Goal: Task Accomplishment & Management: Manage account settings

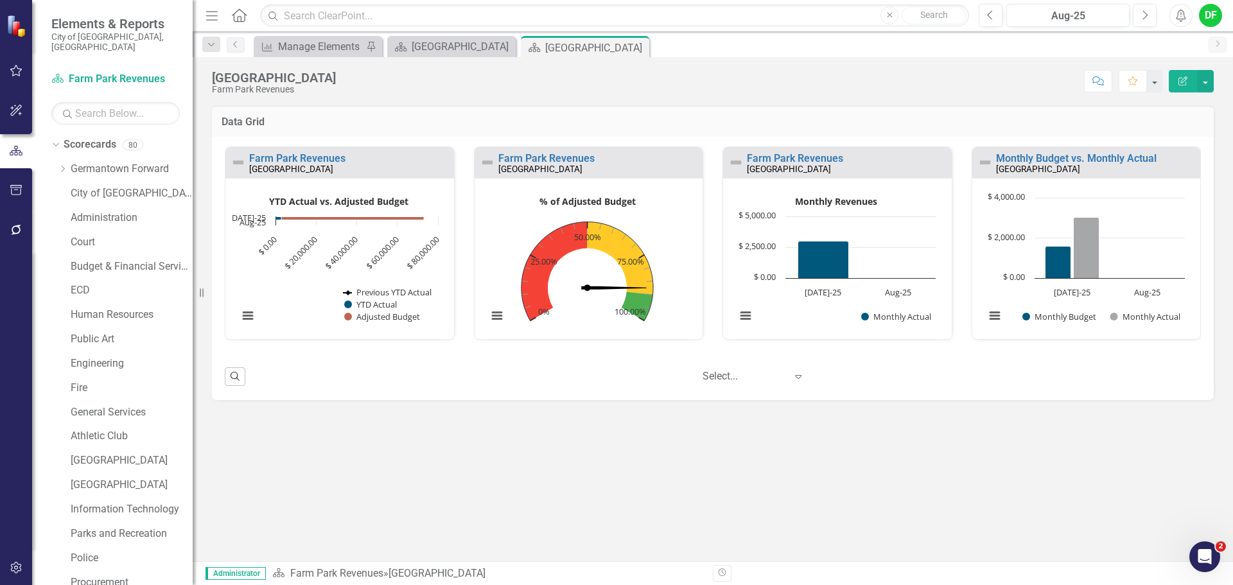
scroll to position [462, 0]
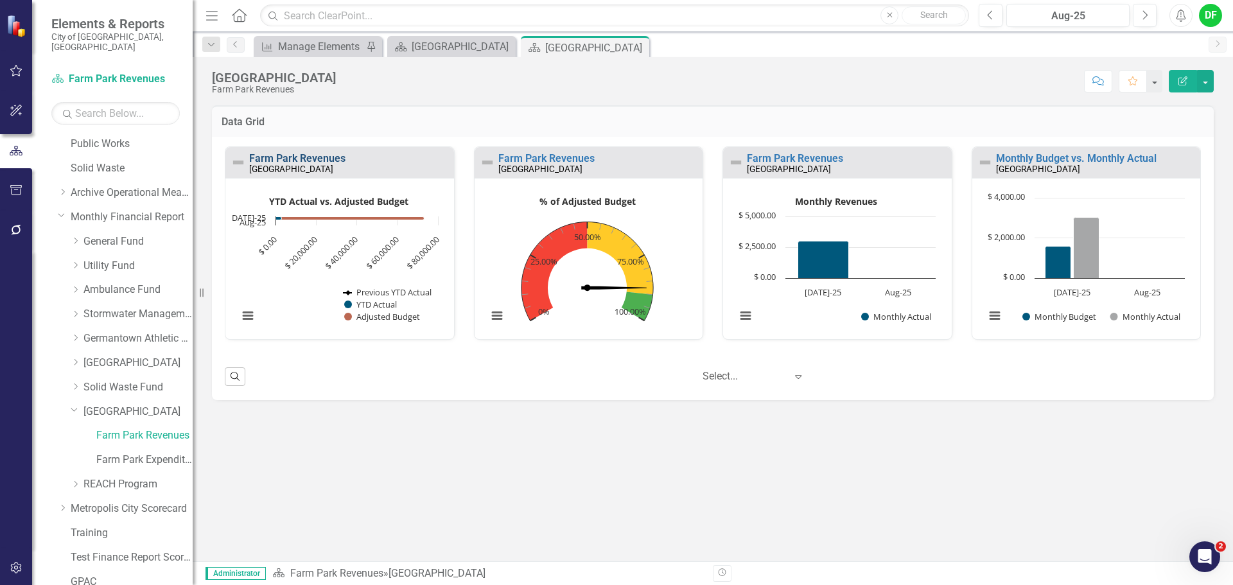
click at [308, 157] on link "Farm Park Revenues" at bounding box center [297, 158] width 96 height 12
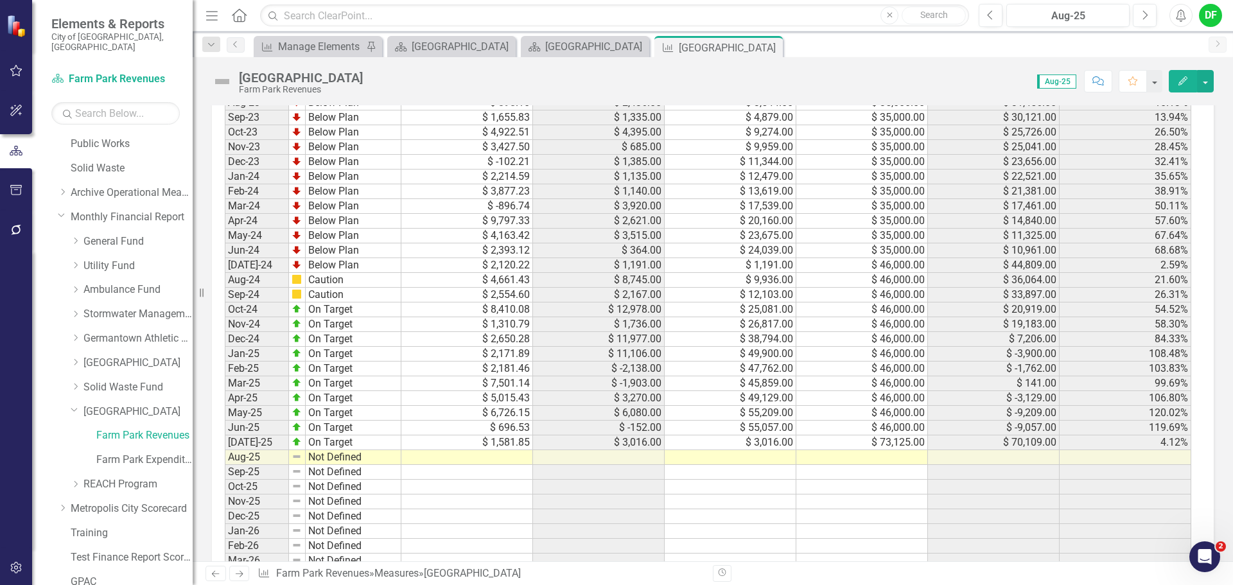
scroll to position [1115, 0]
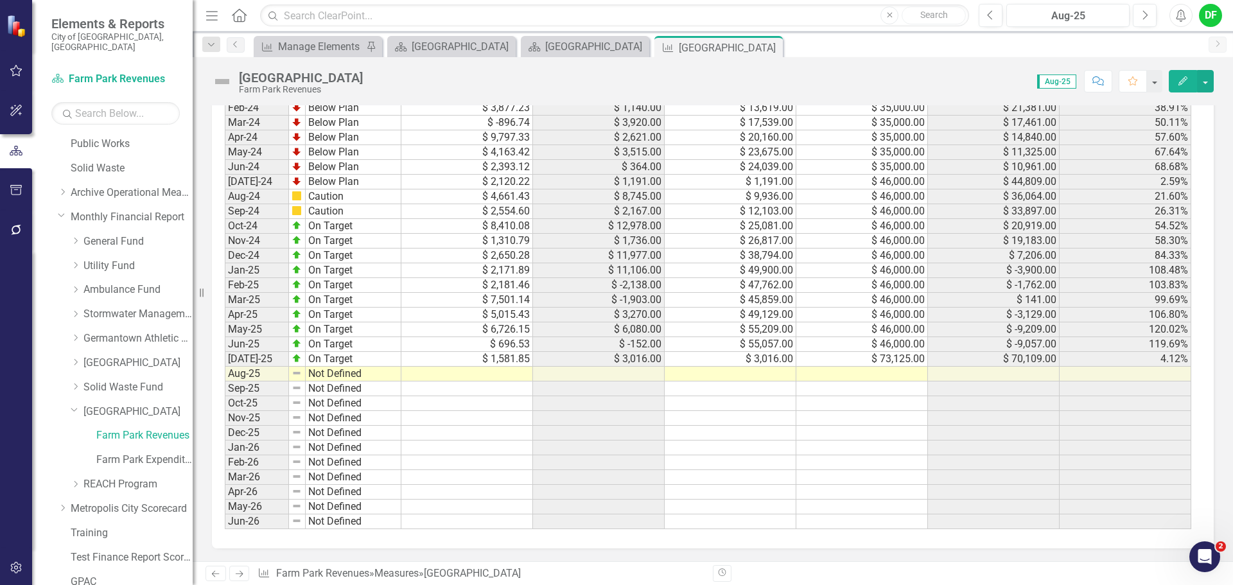
click at [854, 383] on td at bounding box center [862, 388] width 132 height 15
click at [864, 371] on td at bounding box center [862, 374] width 132 height 15
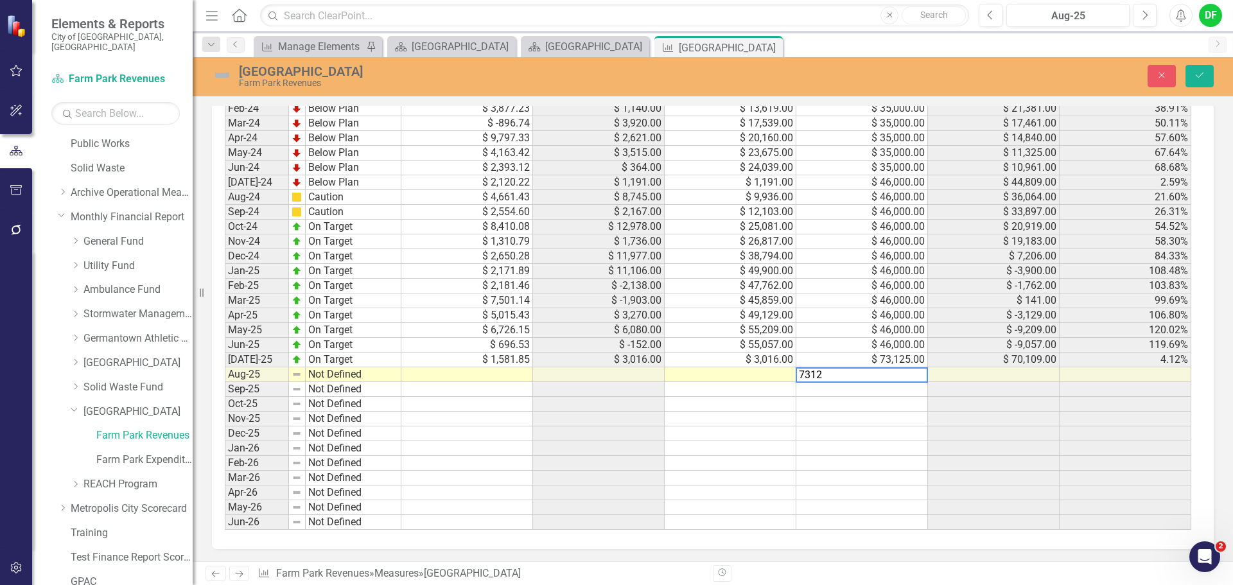
type textarea "73125"
type textarea "11614.84"
click at [225, 76] on img at bounding box center [222, 75] width 21 height 21
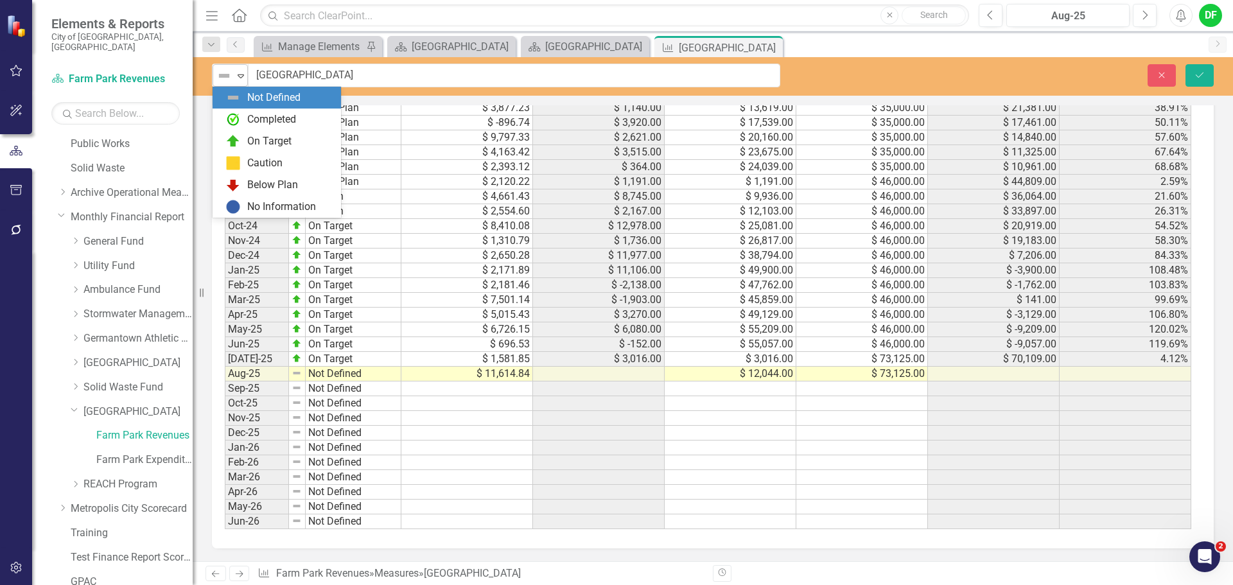
click at [245, 75] on icon "Expand" at bounding box center [240, 76] width 13 height 10
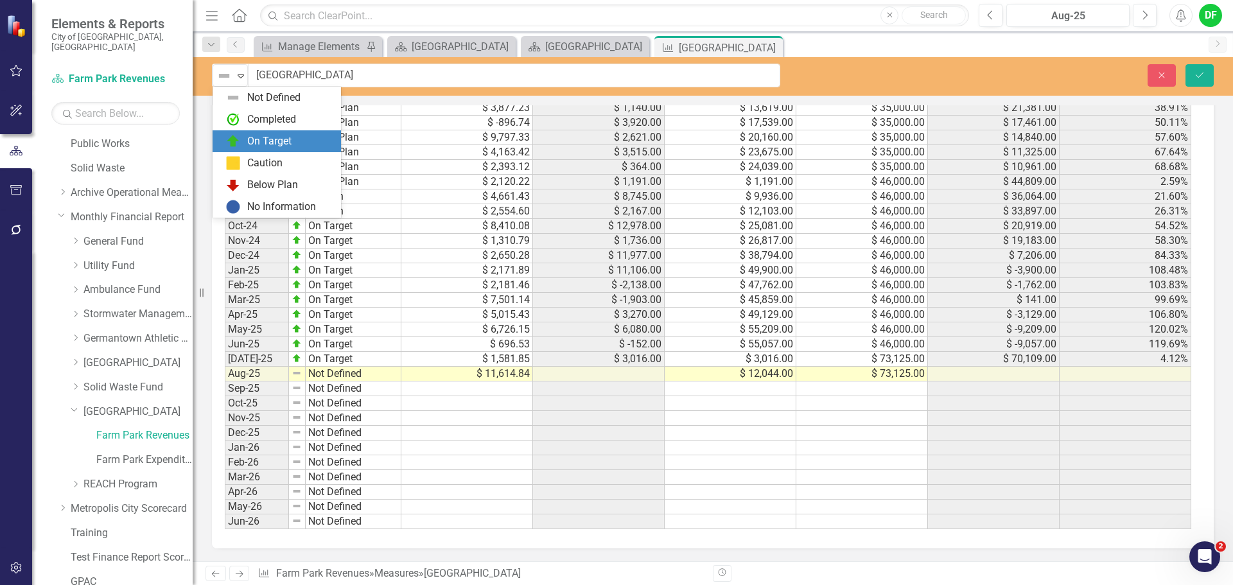
click at [244, 136] on div "On Target" at bounding box center [279, 141] width 108 height 15
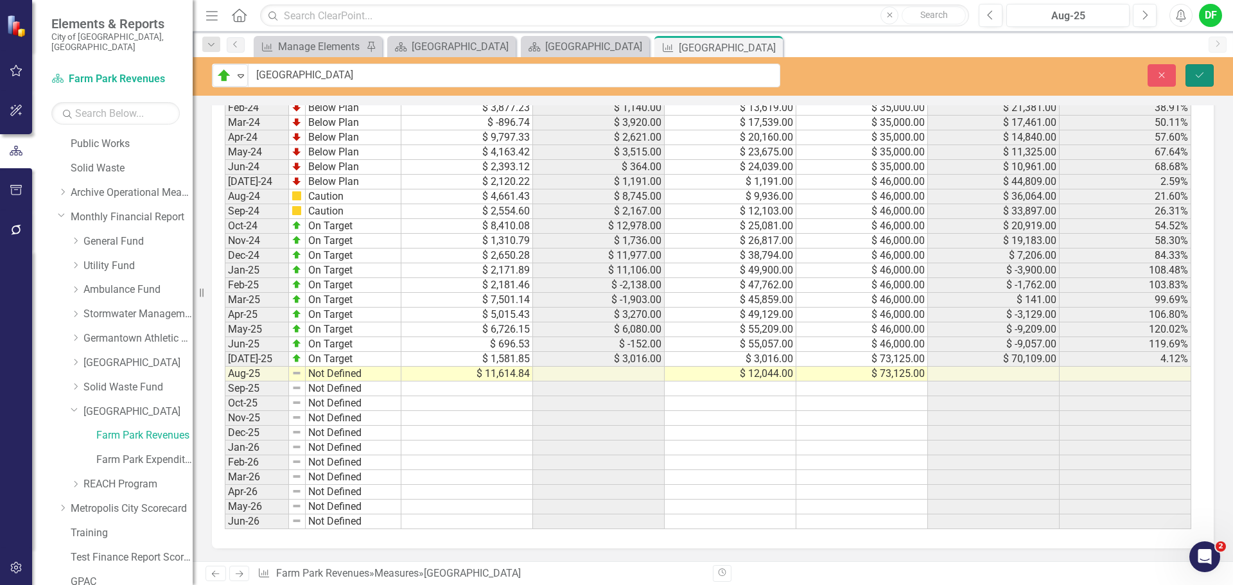
click at [1202, 76] on icon "Save" at bounding box center [1200, 75] width 12 height 9
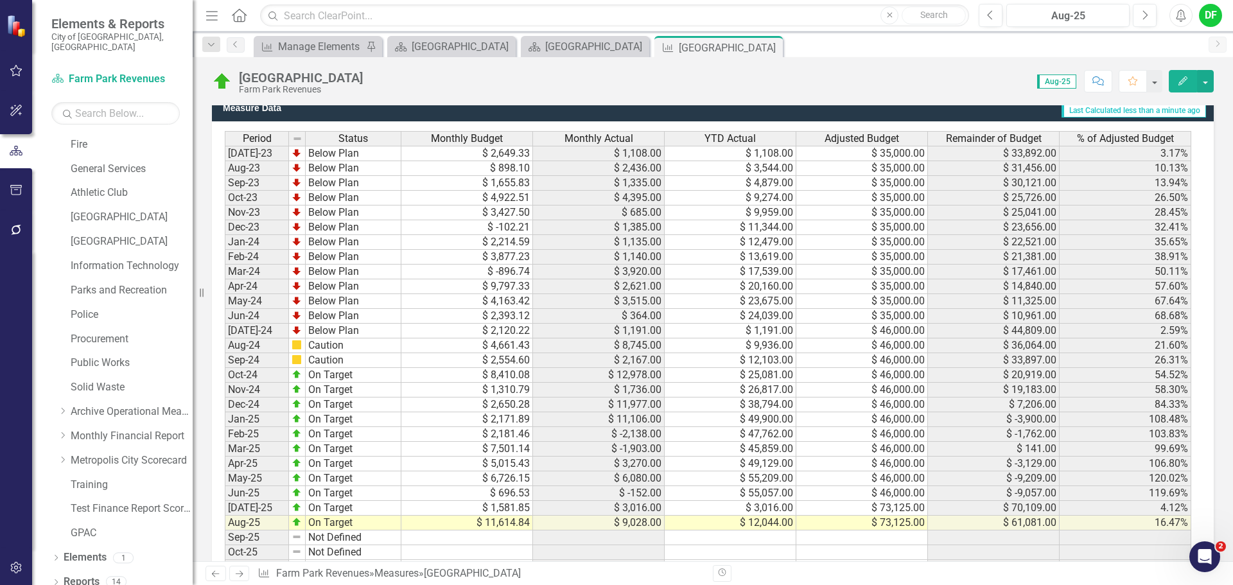
scroll to position [1115, 0]
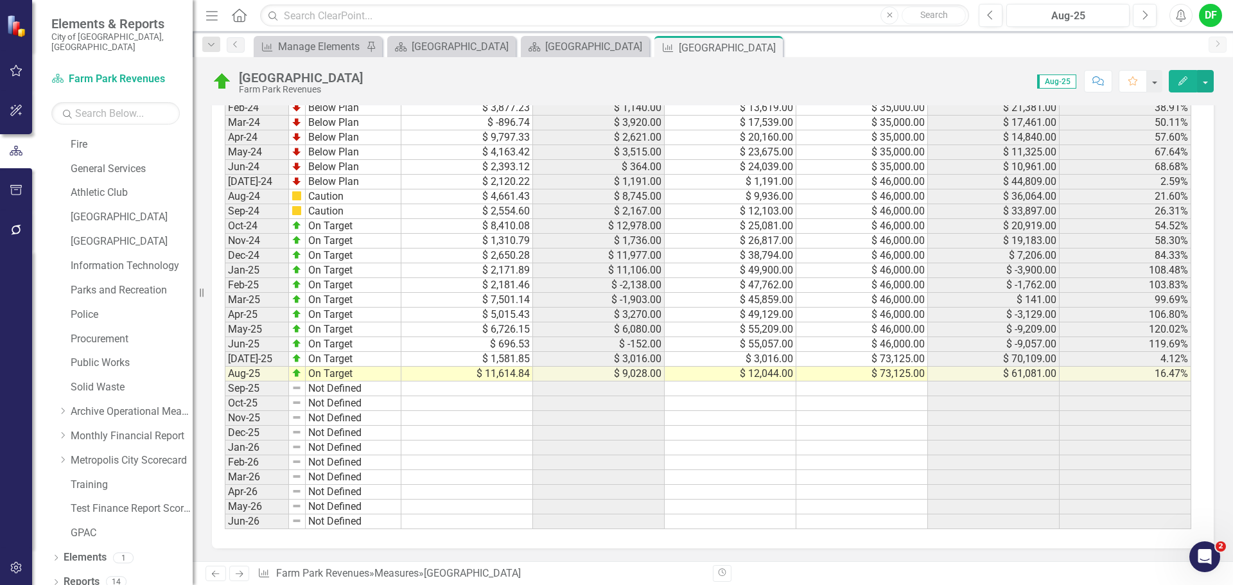
click at [0, 0] on icon "Close" at bounding box center [0, 0] width 0 height 0
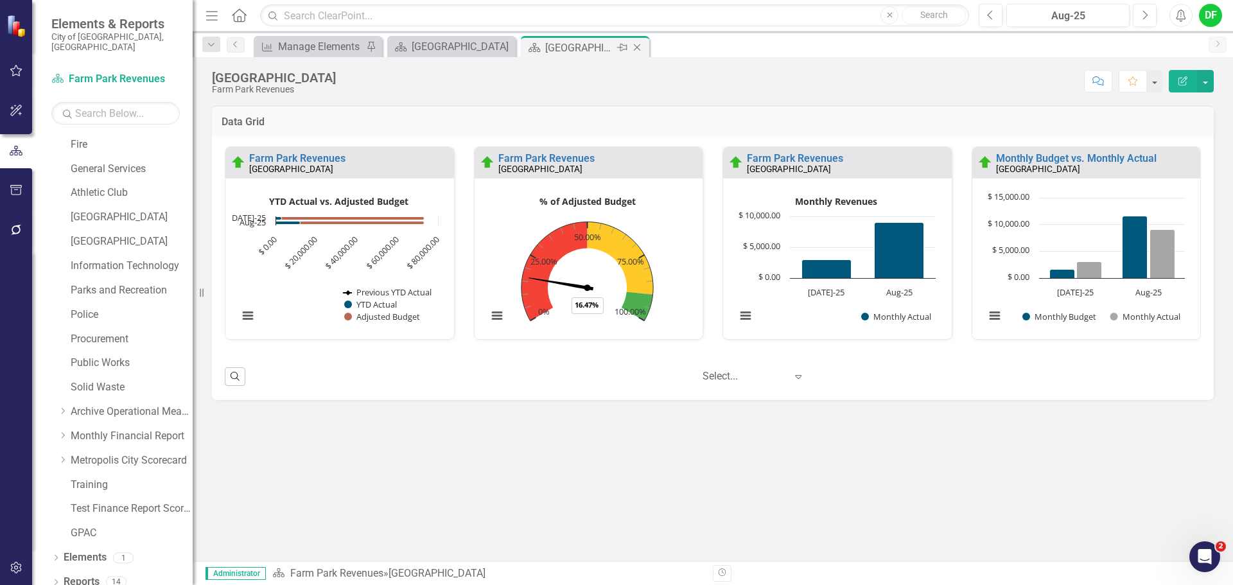
click at [638, 46] on icon "Close" at bounding box center [637, 47] width 13 height 10
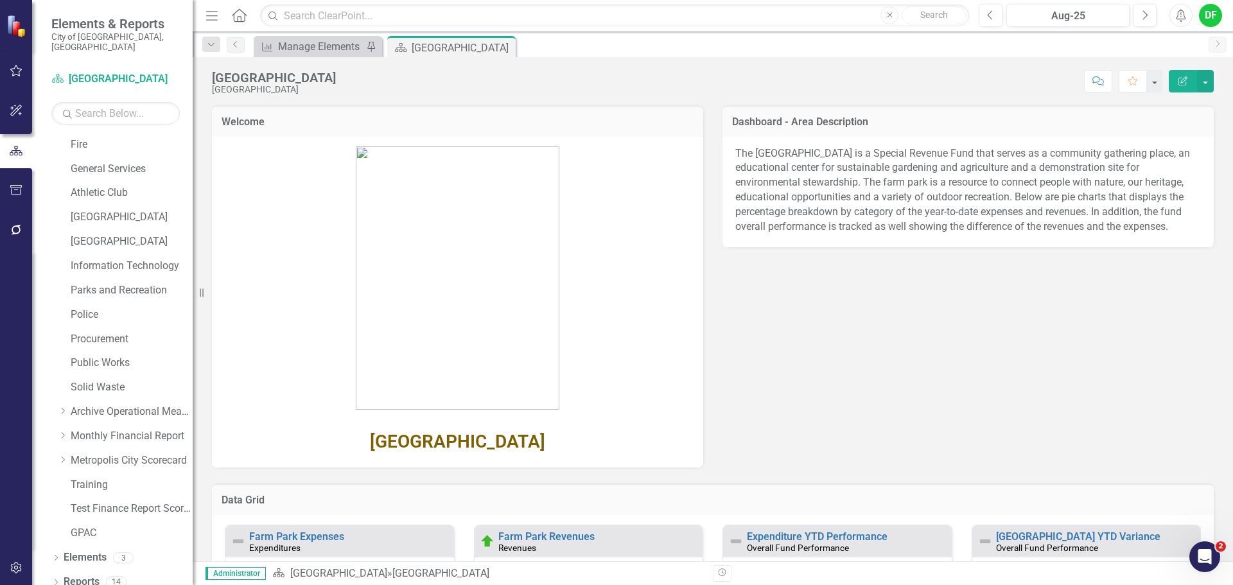
scroll to position [128, 0]
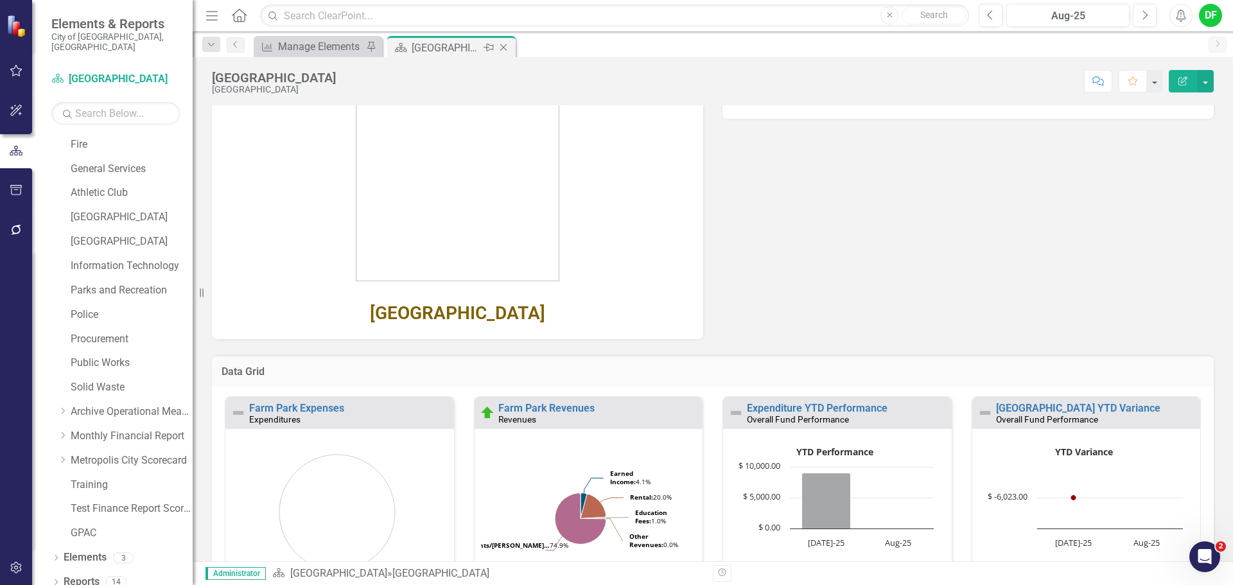
click at [502, 46] on icon "Close" at bounding box center [503, 47] width 13 height 10
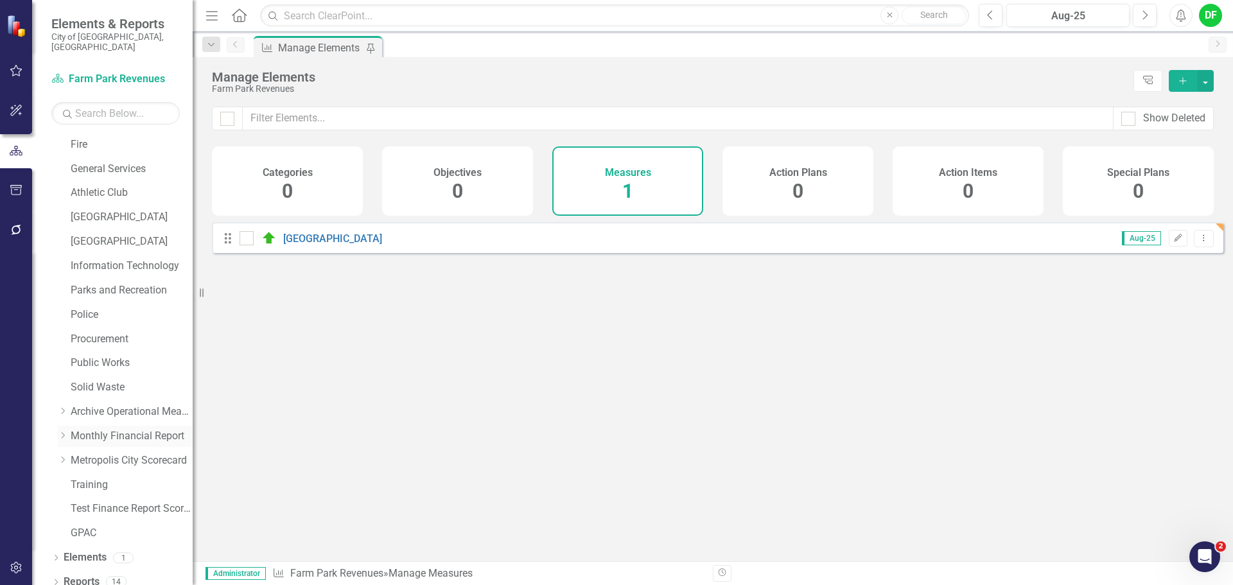
click at [64, 431] on div "Dropdown" at bounding box center [63, 436] width 10 height 11
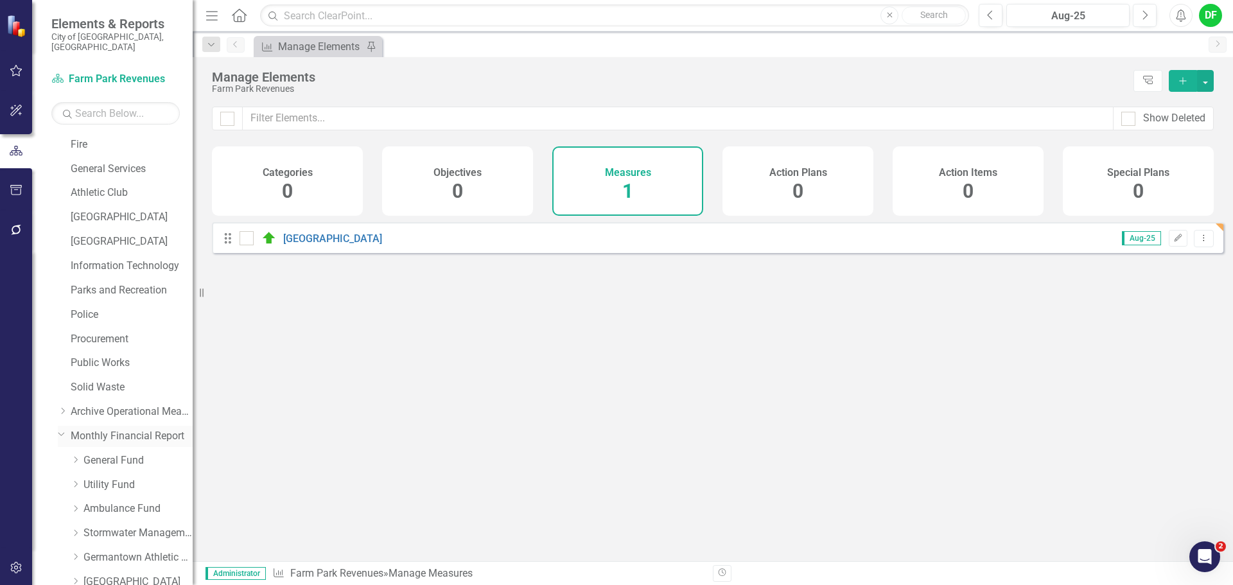
scroll to position [462, 0]
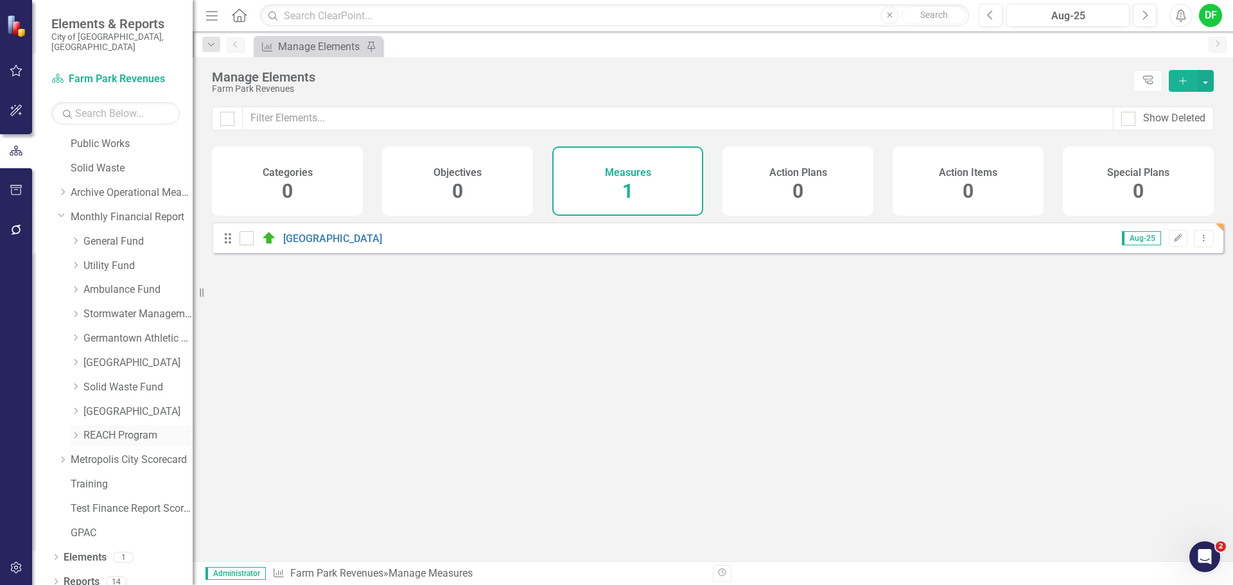
click at [95, 428] on link "REACH Program" at bounding box center [137, 435] width 109 height 15
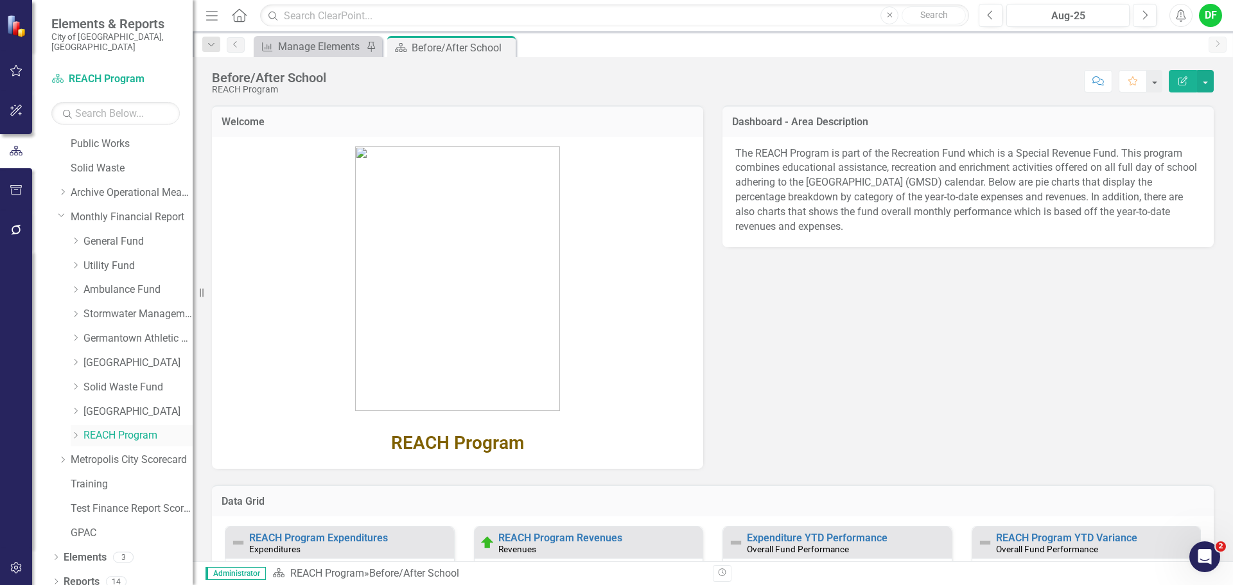
click at [74, 425] on div "Dropdown REACH Program" at bounding box center [132, 435] width 122 height 21
click at [76, 431] on icon "Dropdown" at bounding box center [76, 435] width 10 height 8
click at [112, 453] on link "REACH Program Revenues" at bounding box center [144, 460] width 96 height 15
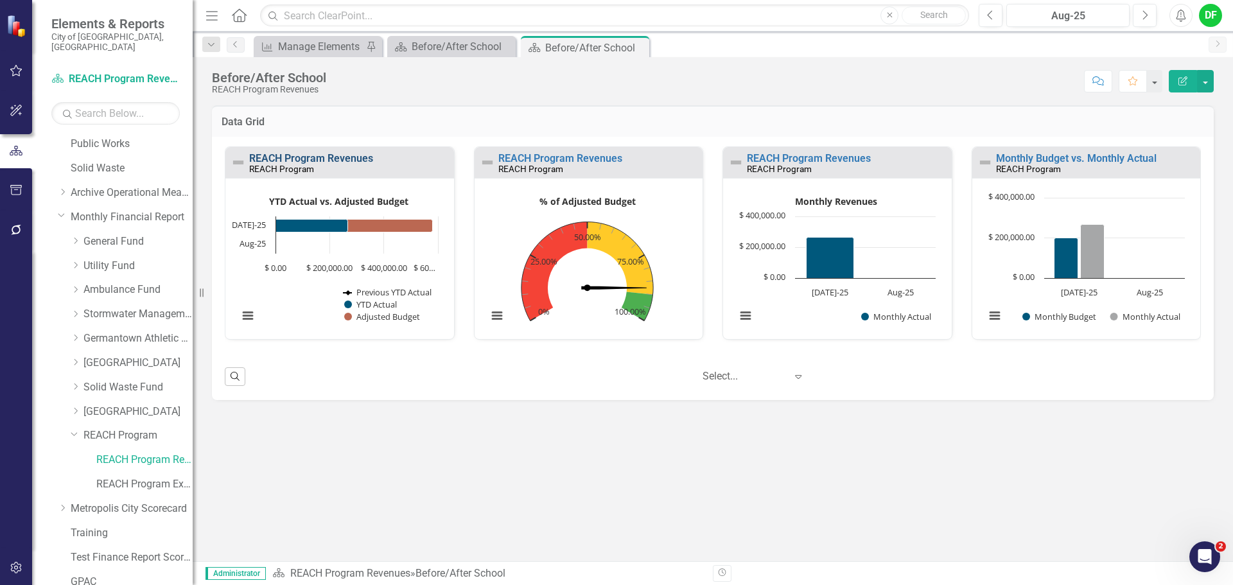
click at [356, 155] on link "REACH Program Revenues" at bounding box center [311, 158] width 124 height 12
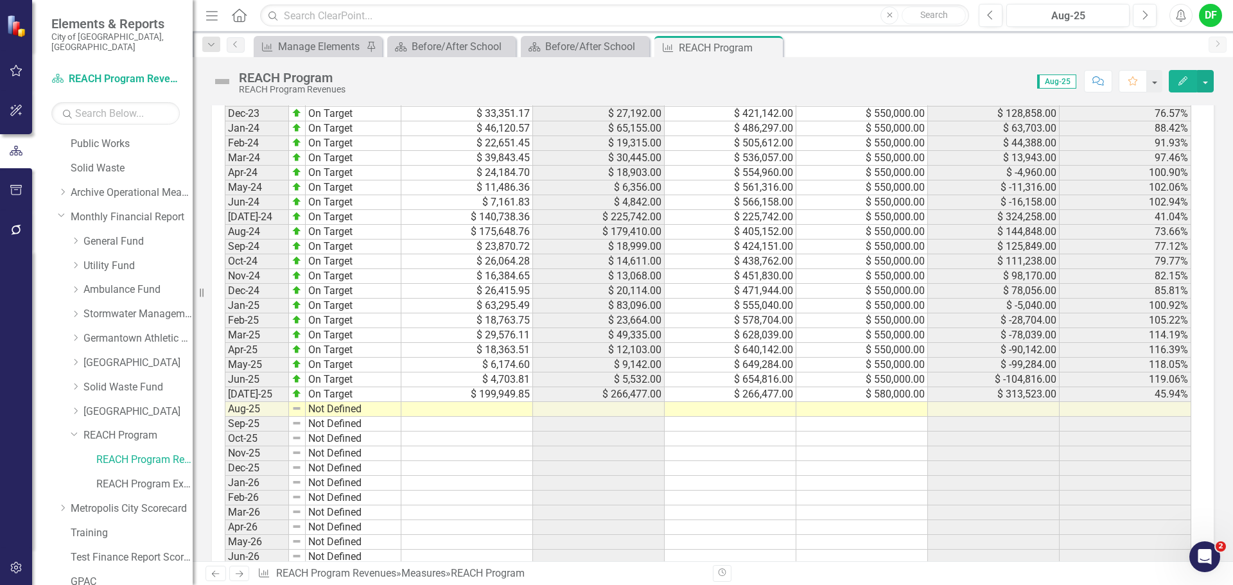
scroll to position [1115, 0]
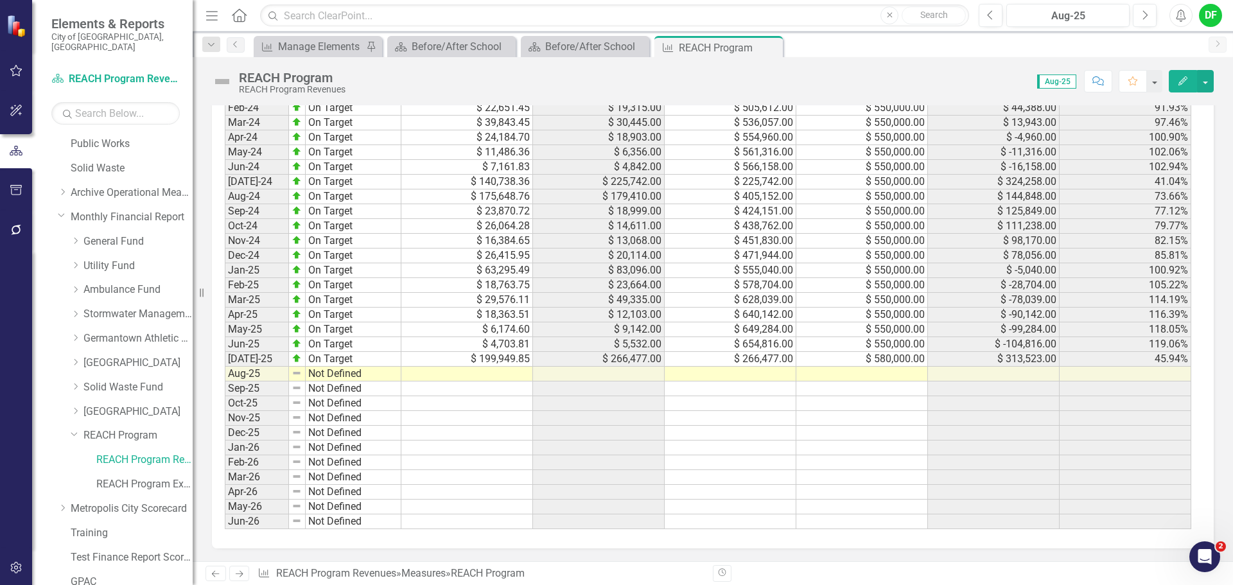
click at [833, 376] on td at bounding box center [862, 374] width 132 height 15
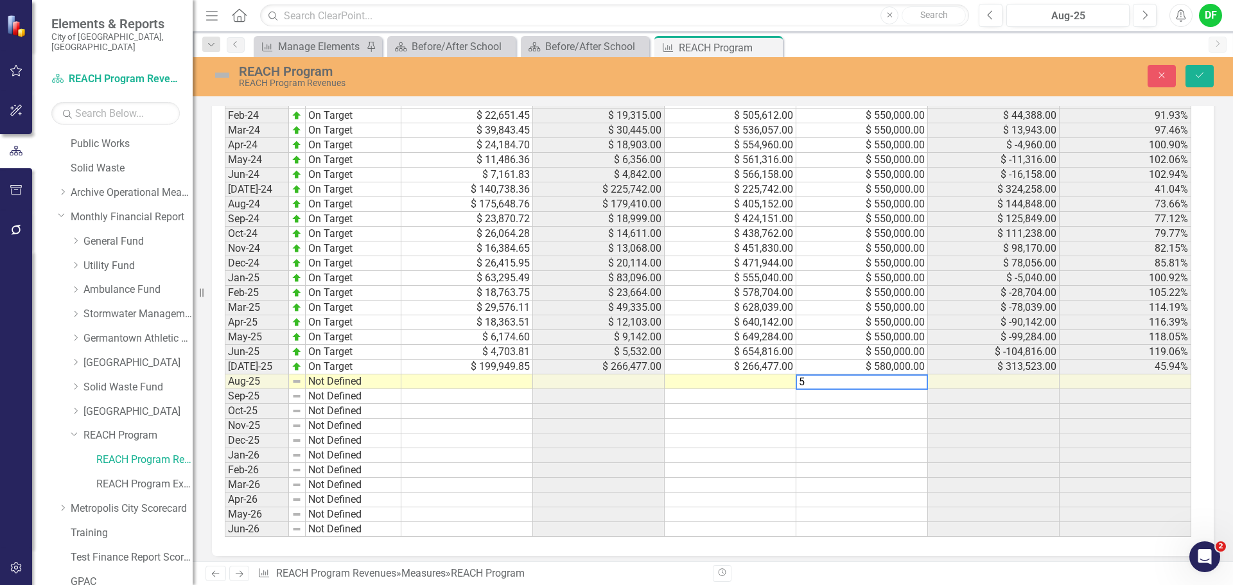
scroll to position [1122, 0]
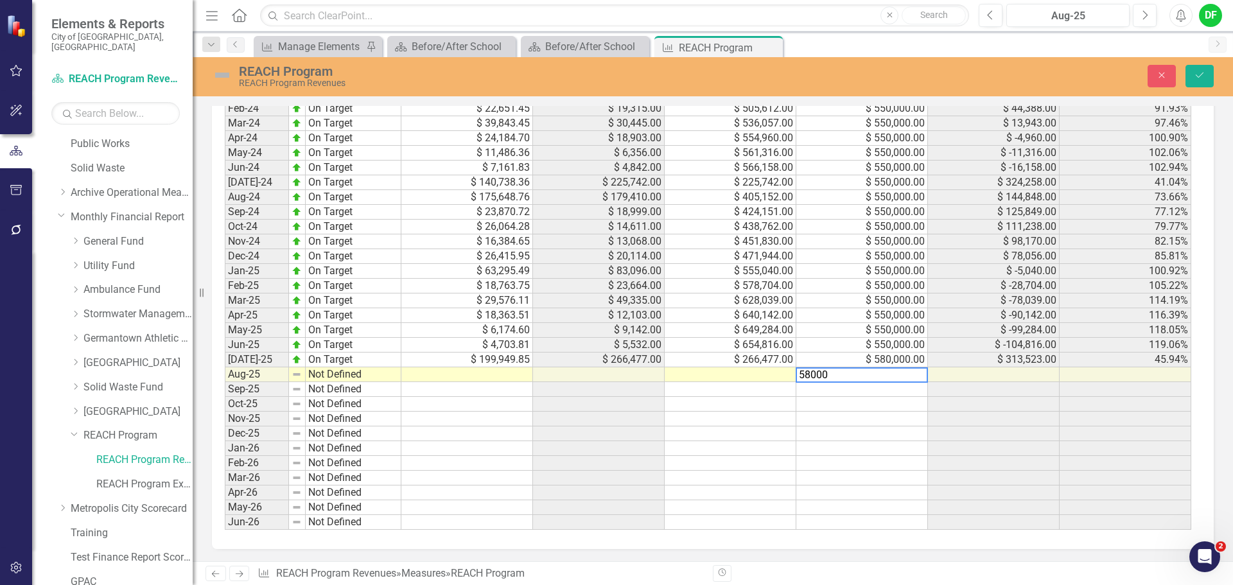
type textarea "580000"
type textarea "411719"
type textarea "158911.51"
click at [224, 74] on img at bounding box center [222, 75] width 21 height 21
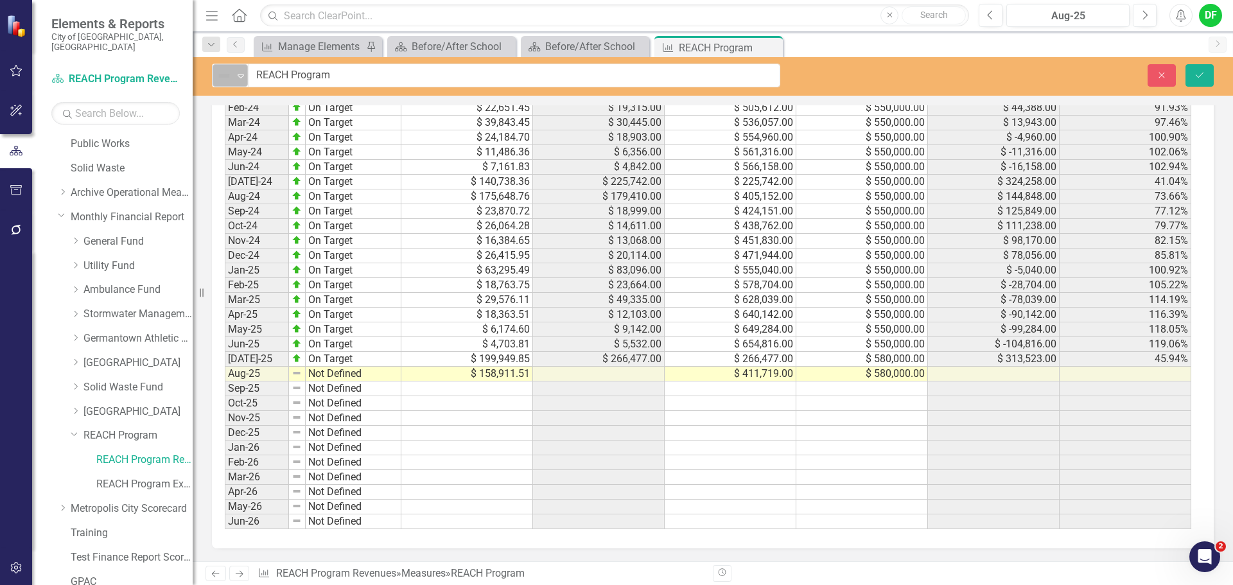
click at [241, 73] on icon "Expand" at bounding box center [240, 76] width 13 height 10
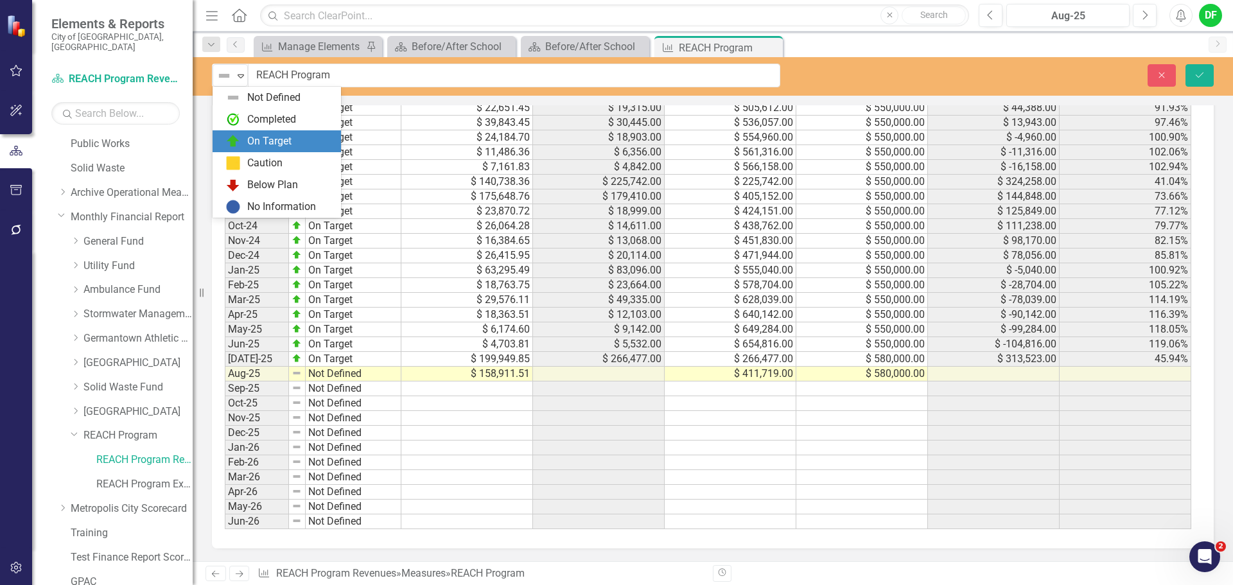
click at [250, 137] on div "On Target" at bounding box center [269, 141] width 44 height 15
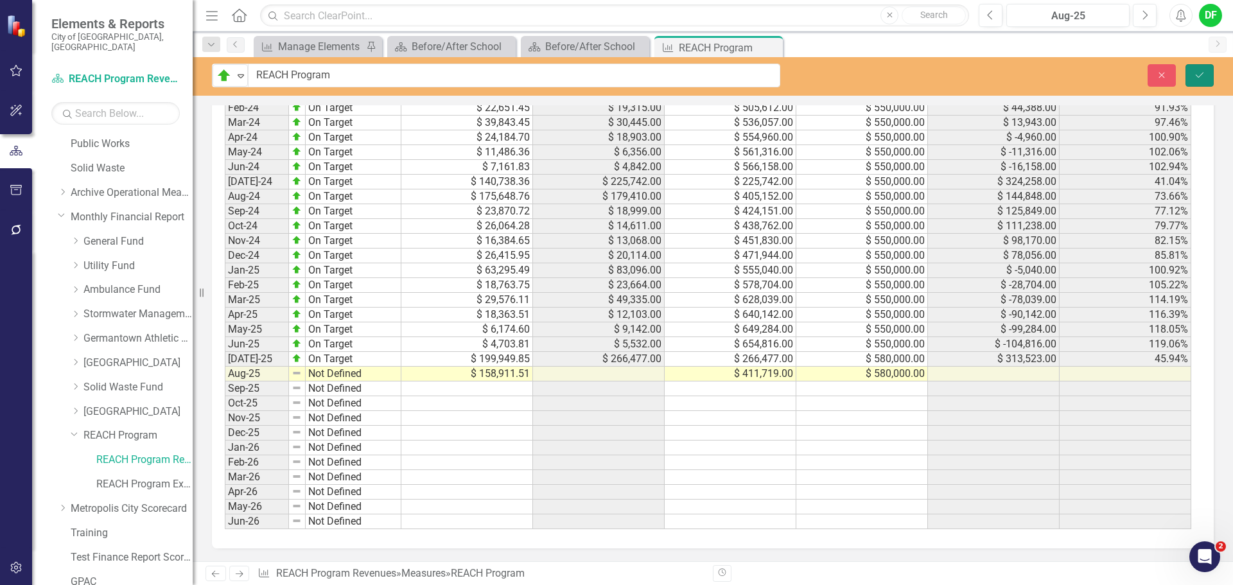
click at [1201, 74] on icon "submit" at bounding box center [1200, 74] width 8 height 5
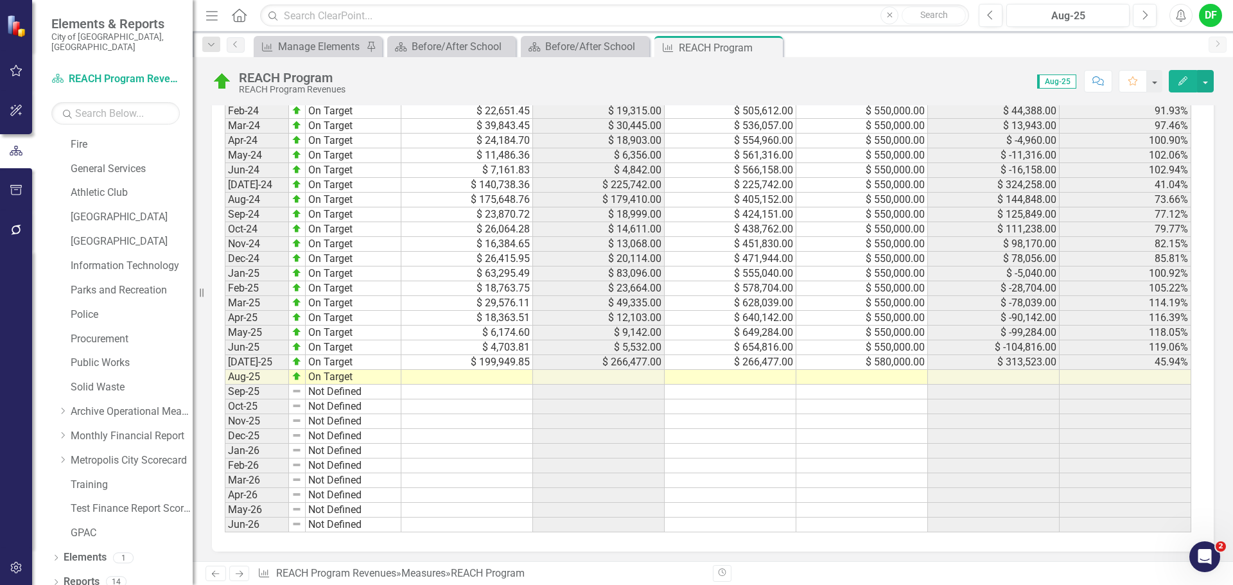
scroll to position [1115, 0]
click at [893, 374] on td at bounding box center [862, 374] width 132 height 15
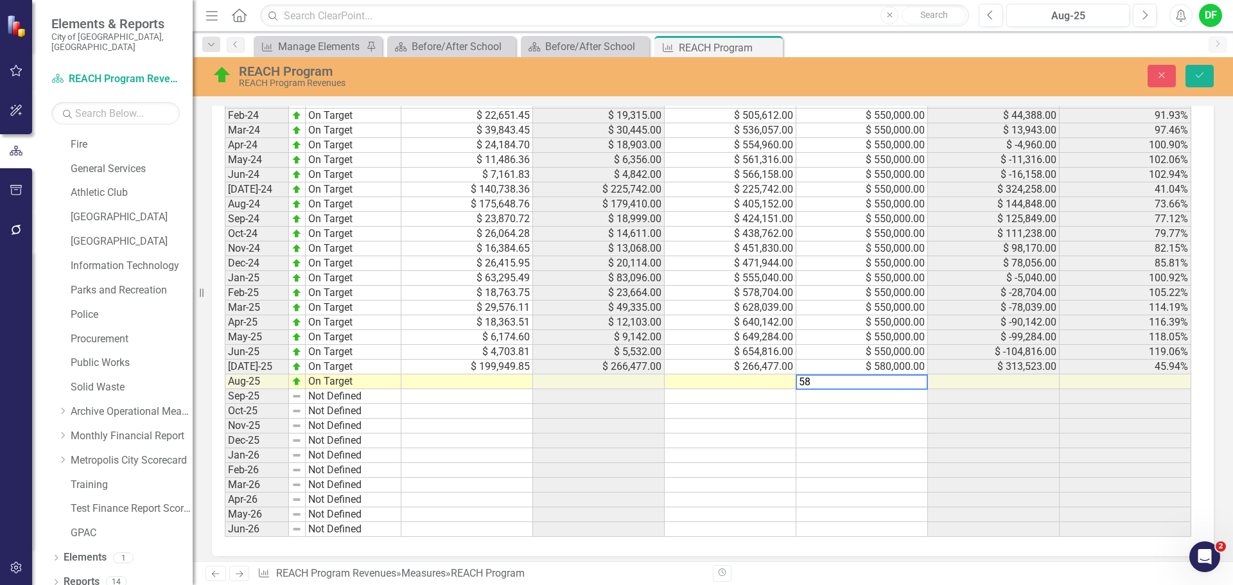
scroll to position [1122, 0]
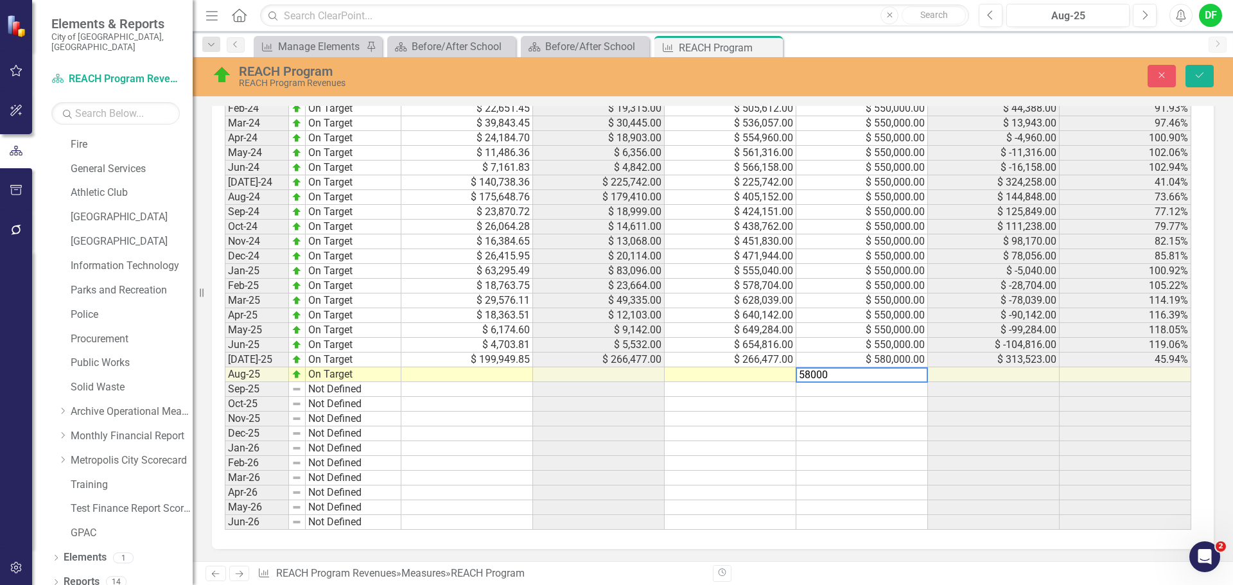
type textarea "580000"
type textarea "158911.51"
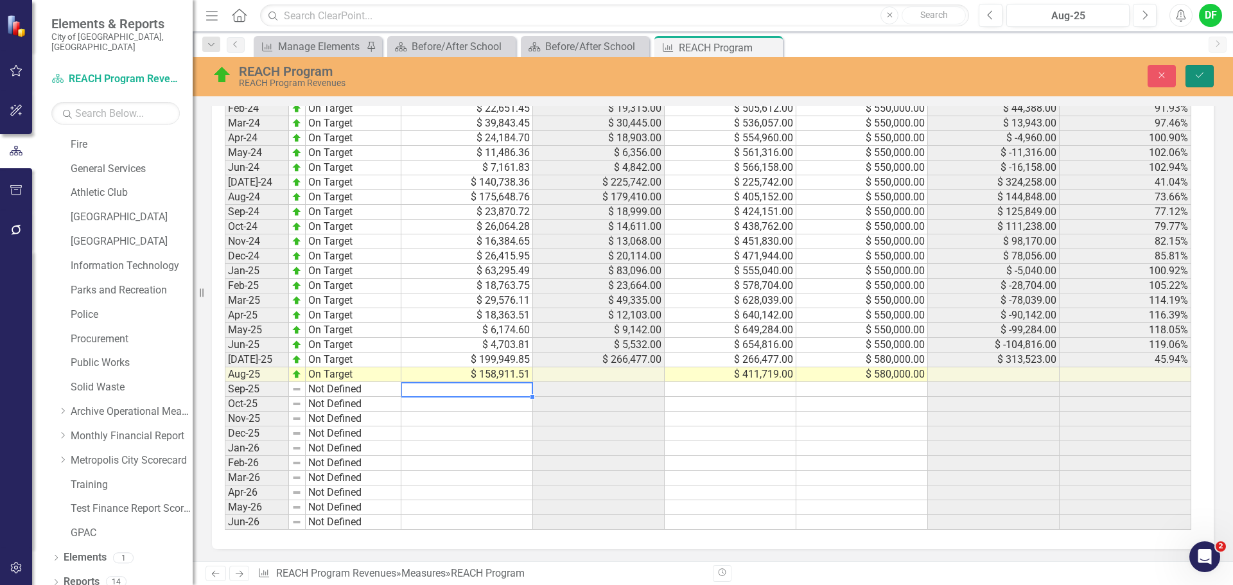
click at [1196, 74] on icon "Save" at bounding box center [1200, 75] width 12 height 9
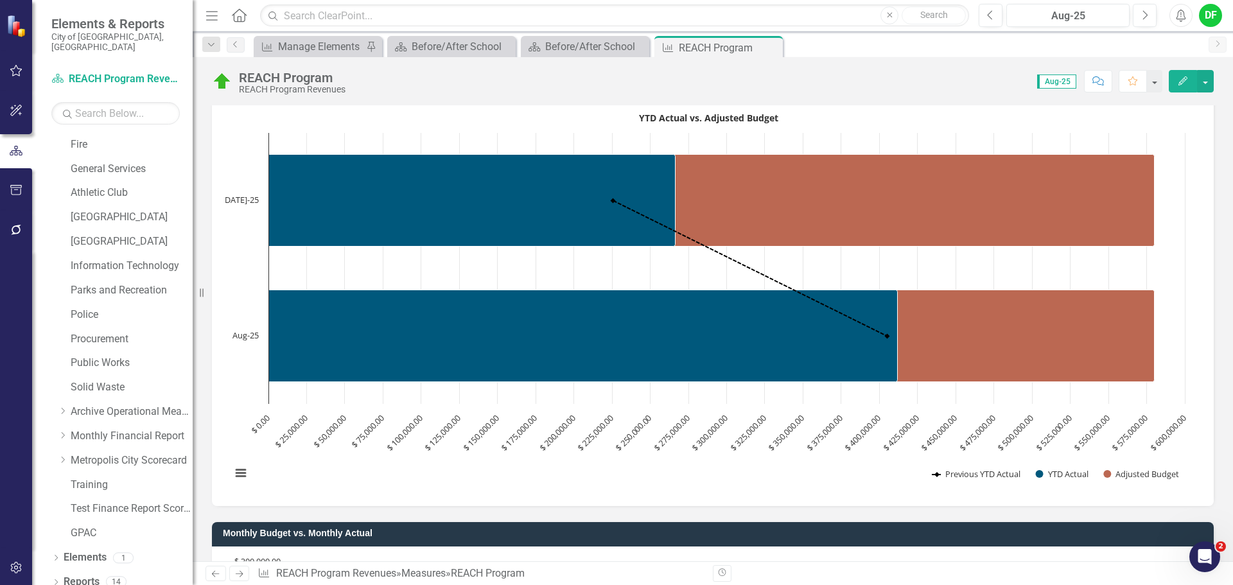
scroll to position [0, 0]
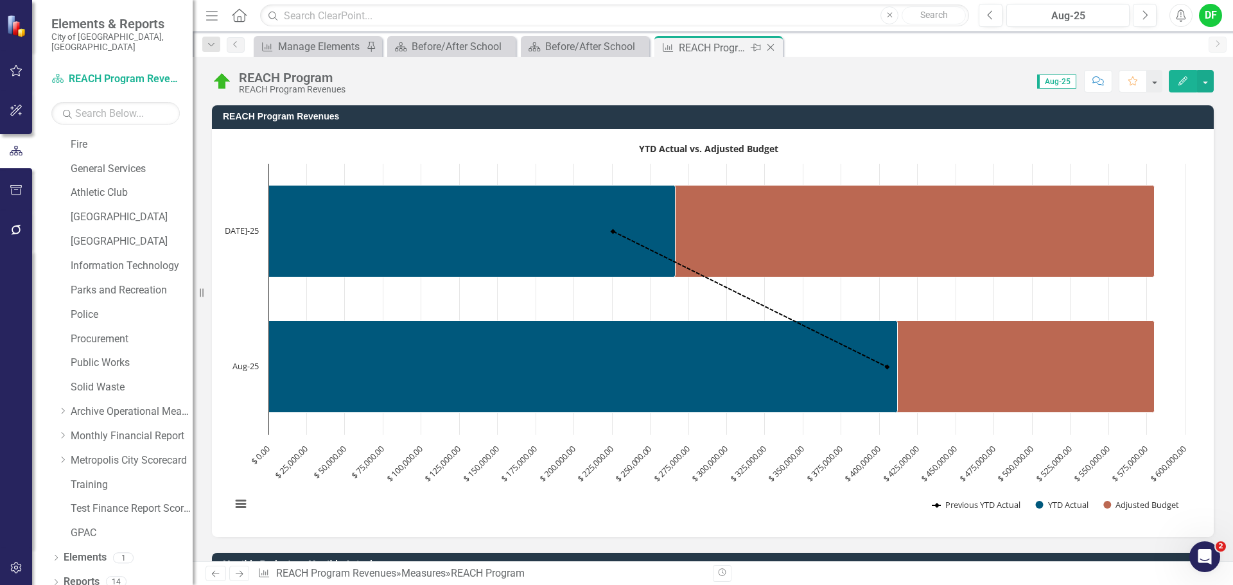
click at [769, 47] on icon "Close" at bounding box center [770, 47] width 13 height 10
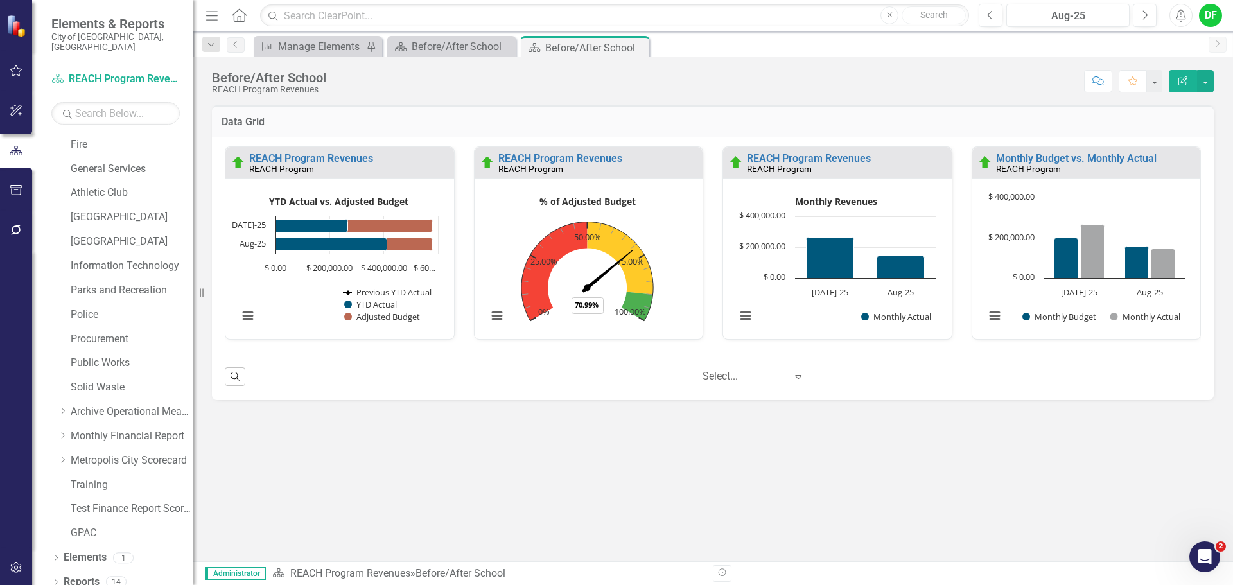
click at [0, 0] on icon at bounding box center [0, 0] width 0 height 0
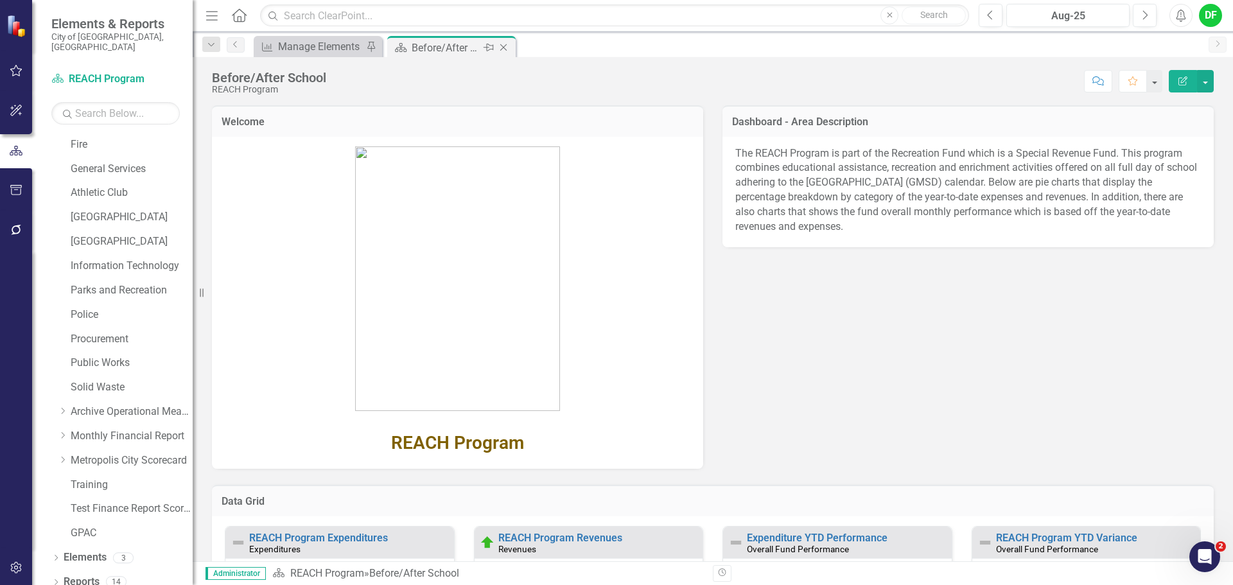
click at [501, 46] on icon at bounding box center [503, 47] width 7 height 7
